Goal: Task Accomplishment & Management: Manage account settings

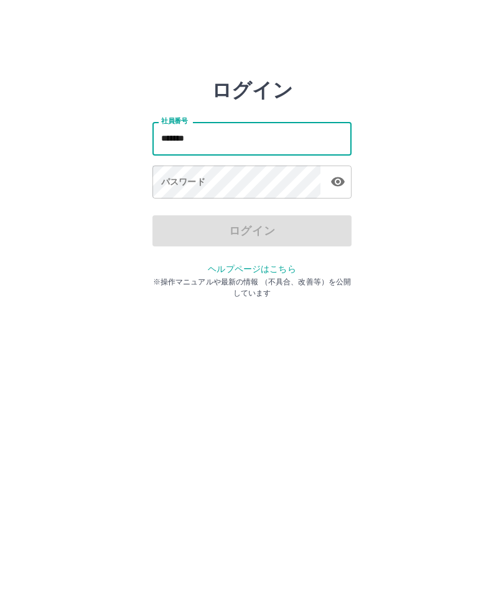
type input "*******"
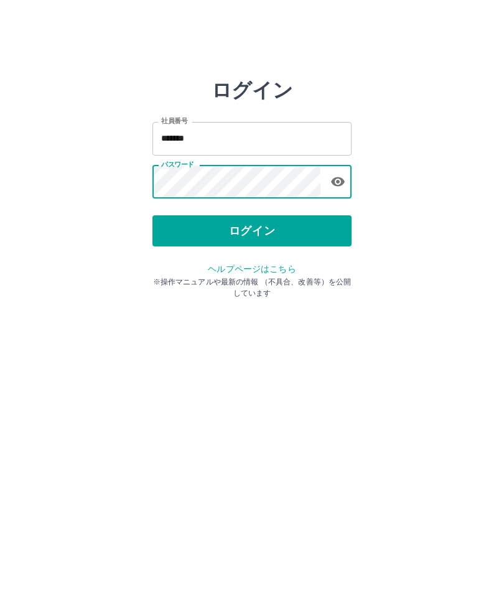
click at [252, 229] on button "ログイン" at bounding box center [252, 230] width 199 height 31
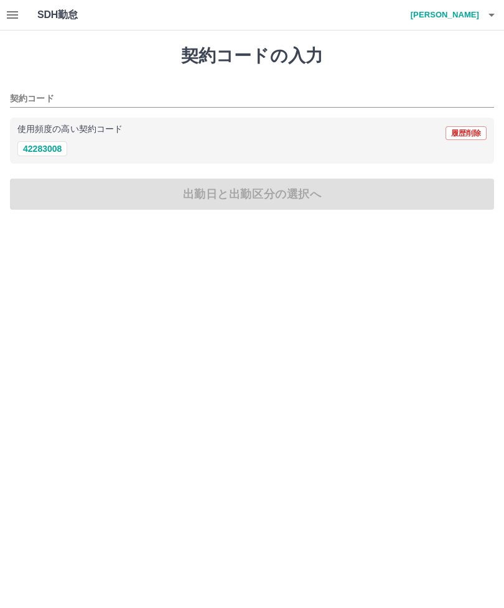
click at [62, 17] on h1 "SDH勤怠" at bounding box center [77, 15] width 81 height 30
click at [10, 14] on icon "button" at bounding box center [12, 14] width 15 height 15
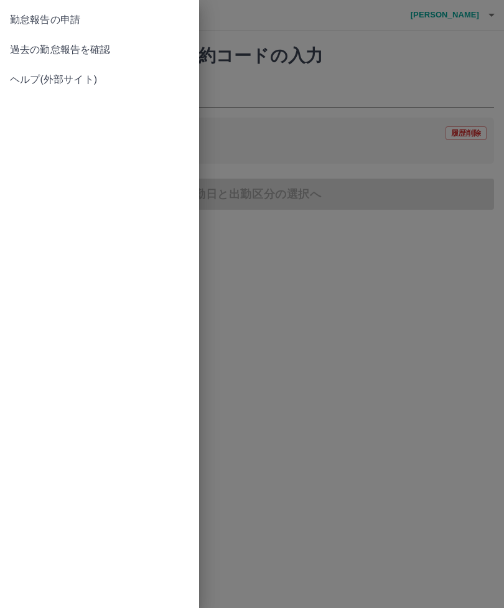
click at [103, 53] on span "過去の勤怠報告を確認" at bounding box center [99, 49] width 179 height 15
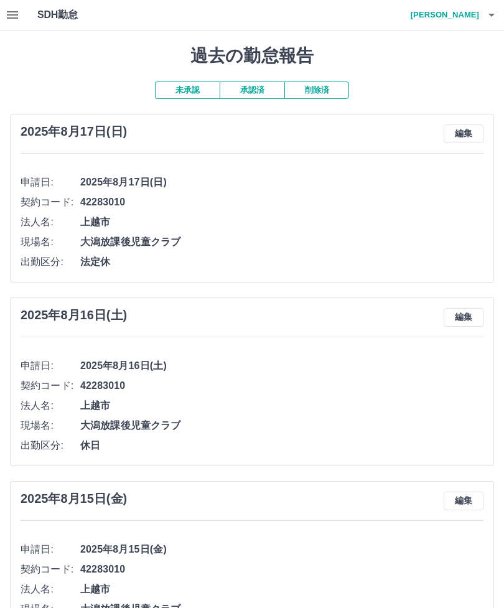
click at [254, 85] on button "承認済" at bounding box center [252, 90] width 65 height 17
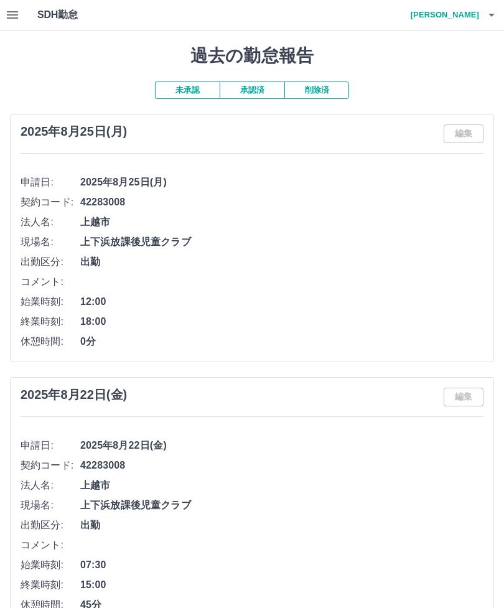
click at [495, 17] on icon "button" at bounding box center [491, 14] width 15 height 15
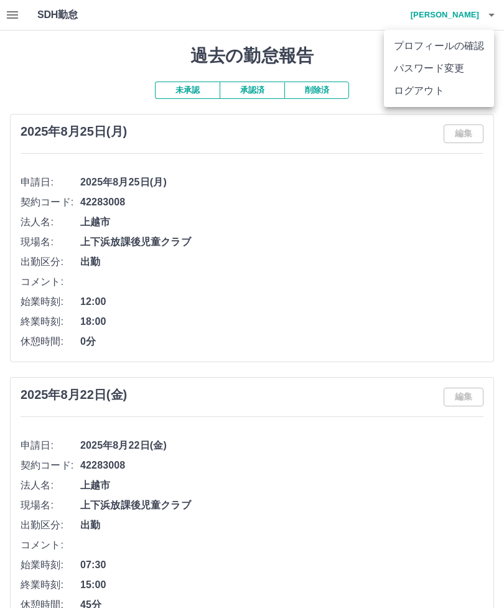
click at [418, 95] on li "ログアウト" at bounding box center [439, 91] width 110 height 22
